Goal: Information Seeking & Learning: Learn about a topic

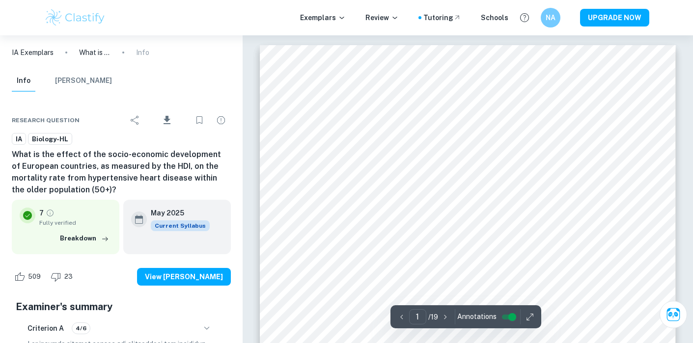
click at [91, 20] on img at bounding box center [75, 18] width 62 height 20
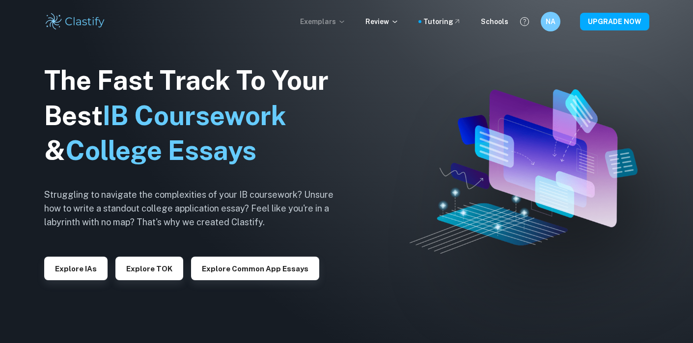
click at [346, 21] on icon at bounding box center [342, 22] width 8 height 8
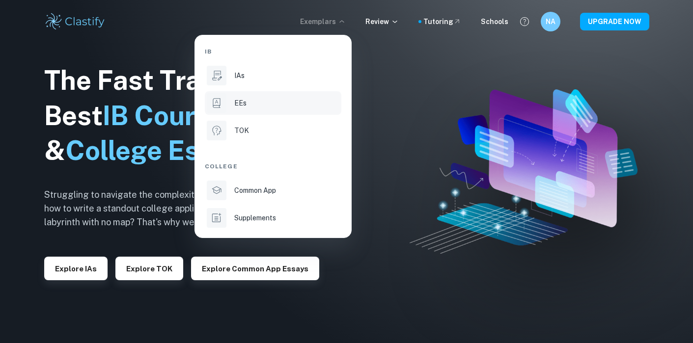
click at [271, 104] on div "EEs" at bounding box center [286, 103] width 105 height 11
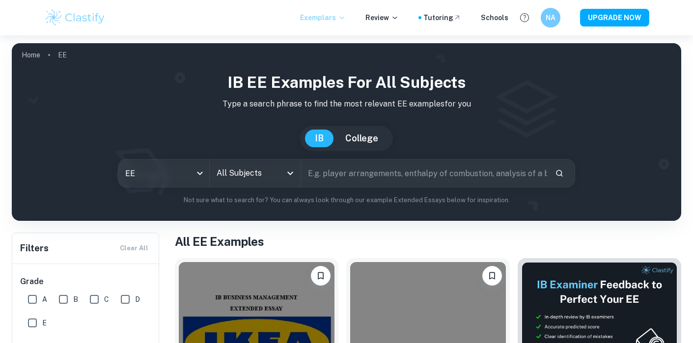
click at [257, 177] on input "All Subjects" at bounding box center [247, 173] width 67 height 19
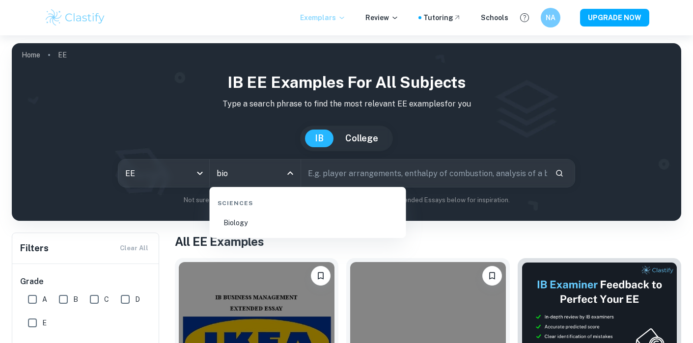
click at [260, 222] on li "Biology" at bounding box center [308, 223] width 189 height 23
type input "Biology"
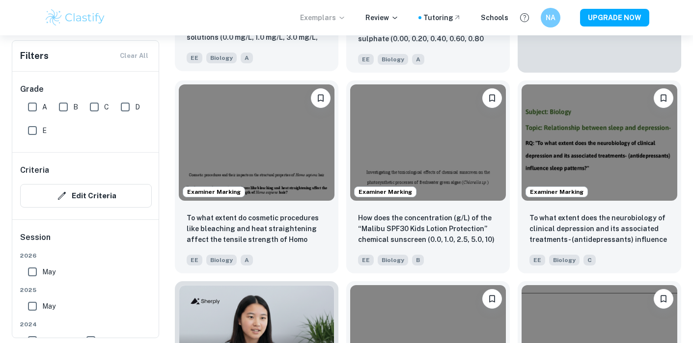
scroll to position [483, 0]
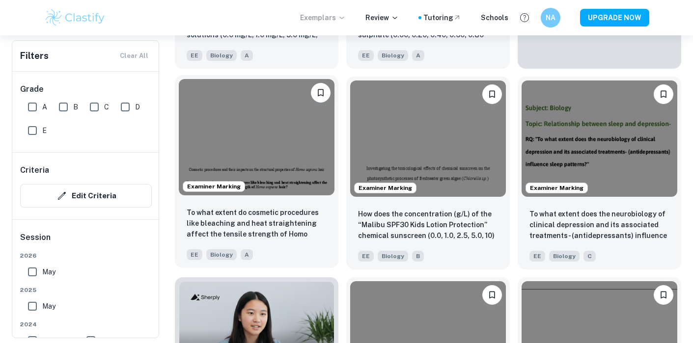
click at [313, 172] on img at bounding box center [257, 137] width 156 height 117
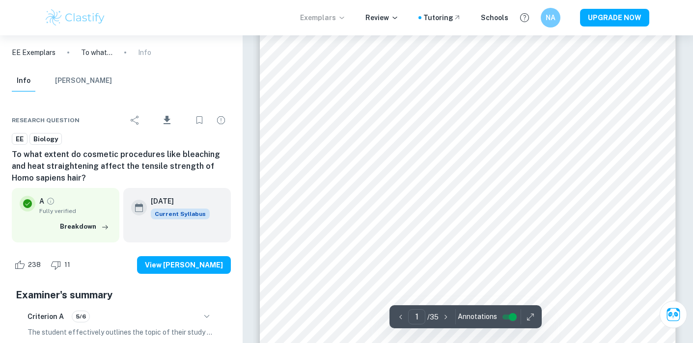
scroll to position [143, 0]
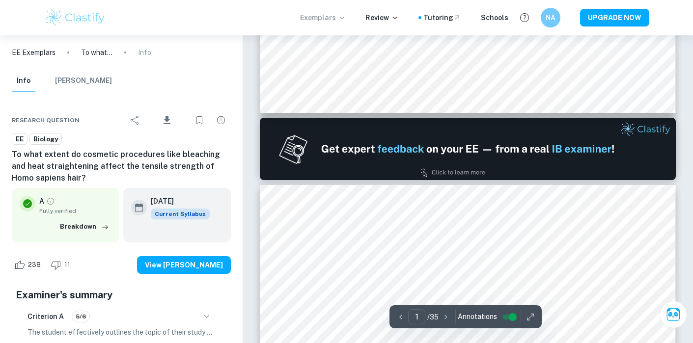
type input "2"
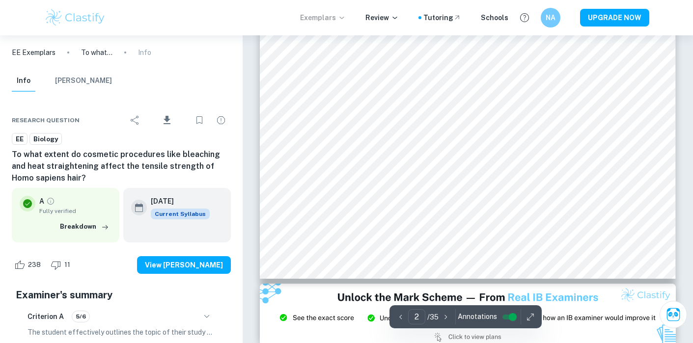
scroll to position [945, 0]
